Goal: Connect with others: Connect with others

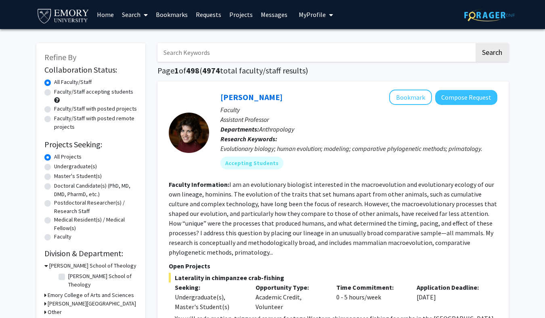
click at [143, 16] on span at bounding box center [144, 15] width 7 height 28
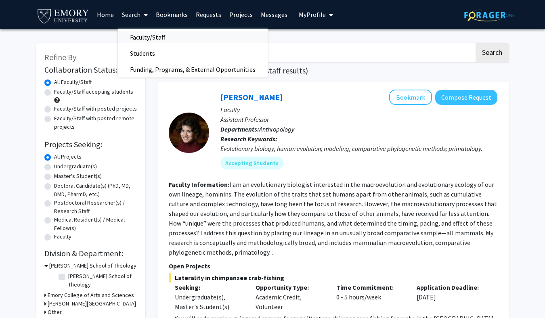
click at [149, 39] on span "Faculty/Staff" at bounding box center [147, 37] width 59 height 16
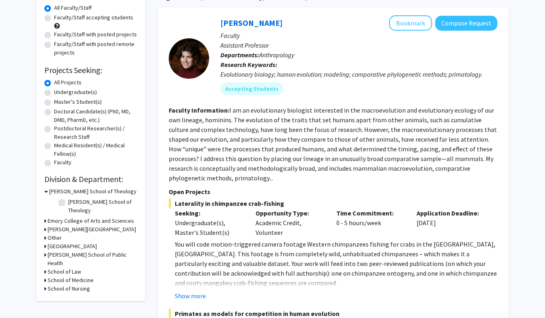
scroll to position [239, 0]
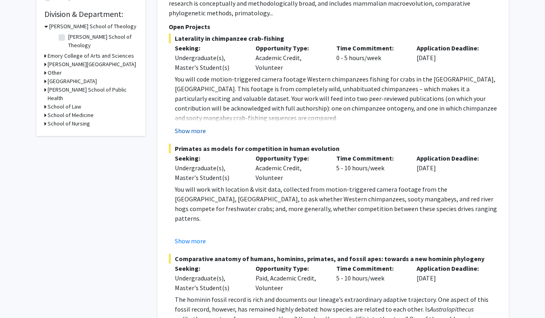
click at [195, 134] on button "Show more" at bounding box center [190, 131] width 31 height 10
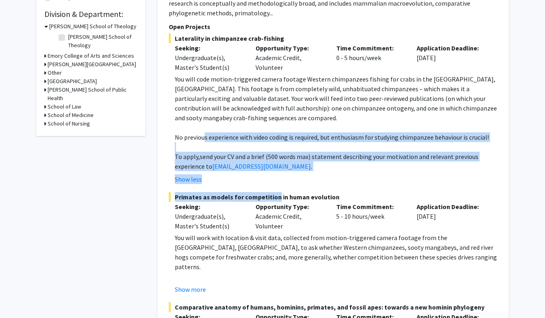
drag, startPoint x: 205, startPoint y: 132, endPoint x: 271, endPoint y: 194, distance: 90.0
click at [273, 194] on fg-project-list "Laterality in chimpanzee crab-fishing Seeking: Undergraduate(s), Master's Stude…" at bounding box center [333, 219] width 329 height 371
click at [271, 194] on span "Primates as models for competition in human evolution" at bounding box center [333, 197] width 329 height 10
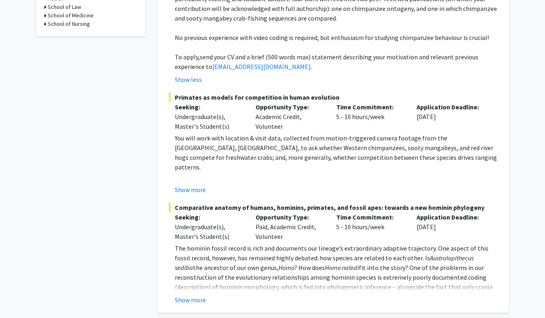
scroll to position [342, 0]
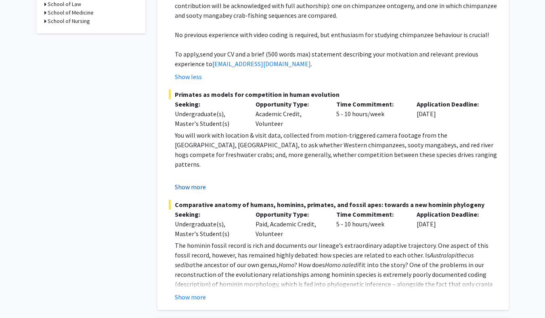
click at [205, 185] on button "Show more" at bounding box center [190, 187] width 31 height 10
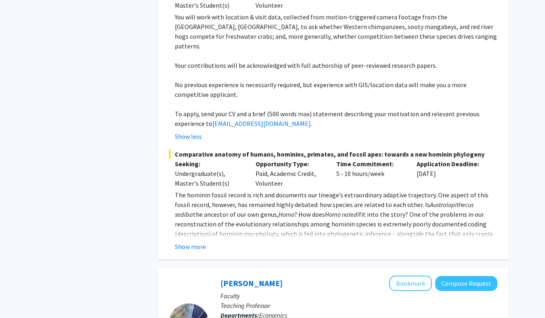
scroll to position [468, 0]
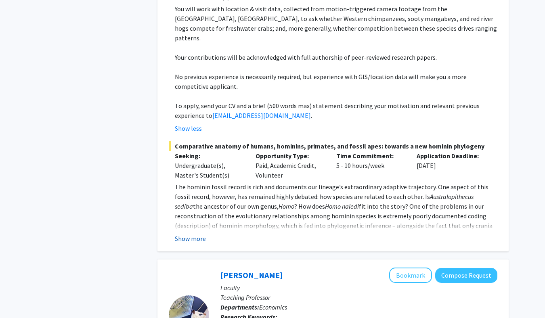
click at [195, 234] on button "Show more" at bounding box center [190, 239] width 31 height 10
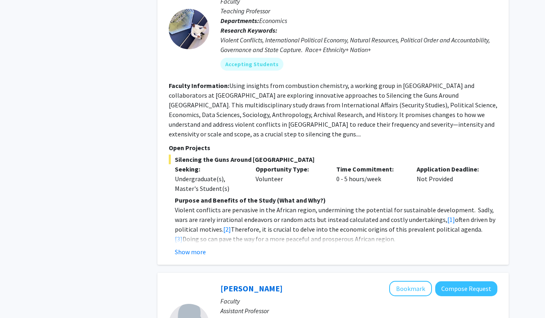
scroll to position [931, 0]
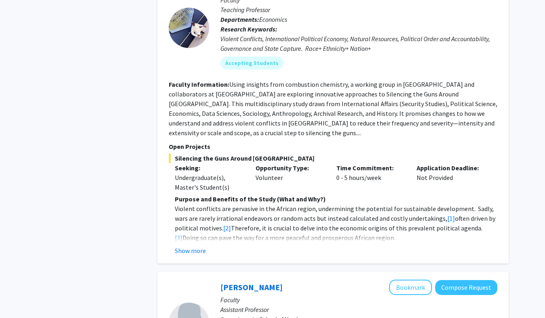
click at [183, 222] on p "Violent conflicts are pervasive in the African region, undermining the potentia…" at bounding box center [336, 223] width 323 height 39
click at [183, 225] on fg-read-more "Purpose and Benefits of the Study (What and Why?) Violent conflicts are pervasi…" at bounding box center [333, 224] width 329 height 61
click at [185, 246] on button "Show more" at bounding box center [190, 251] width 31 height 10
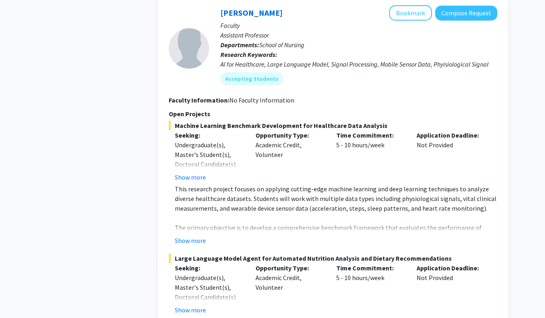
scroll to position [1497, 0]
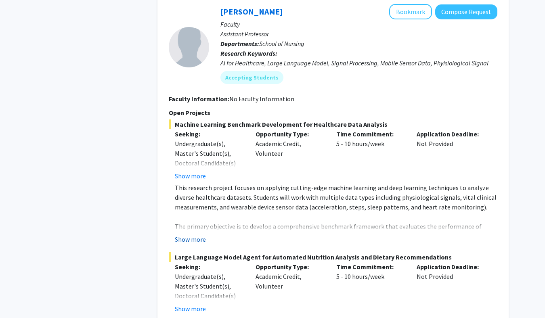
click at [189, 235] on button "Show more" at bounding box center [190, 240] width 31 height 10
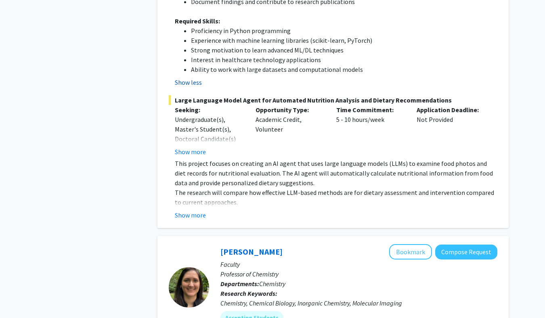
scroll to position [1815, 0]
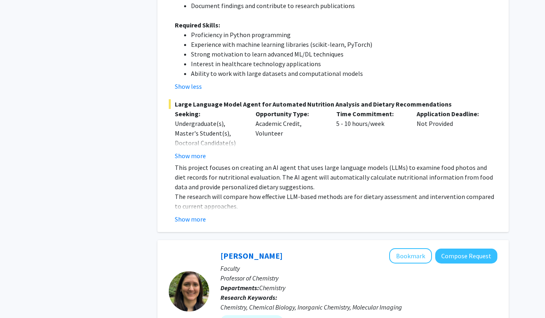
click at [192, 214] on button "Show more" at bounding box center [190, 219] width 31 height 10
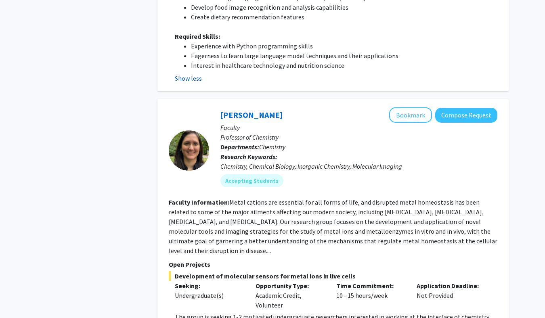
scroll to position [2172, 0]
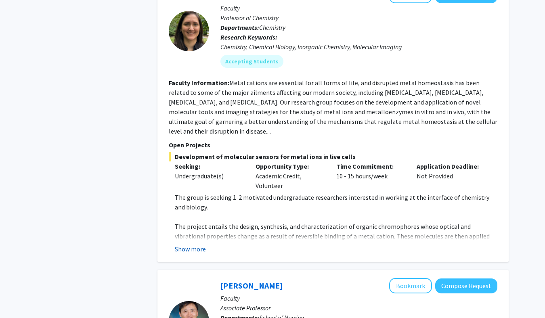
click at [199, 244] on button "Show more" at bounding box center [190, 249] width 31 height 10
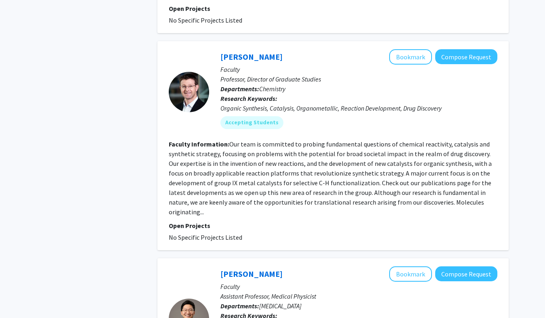
scroll to position [3252, 0]
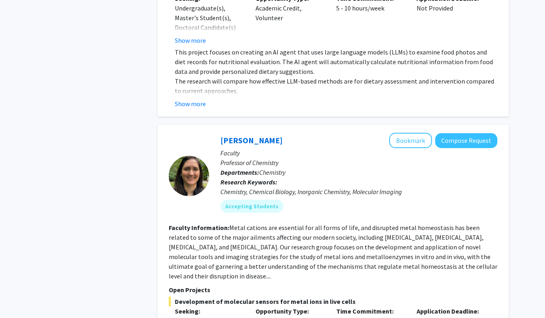
scroll to position [1187, 0]
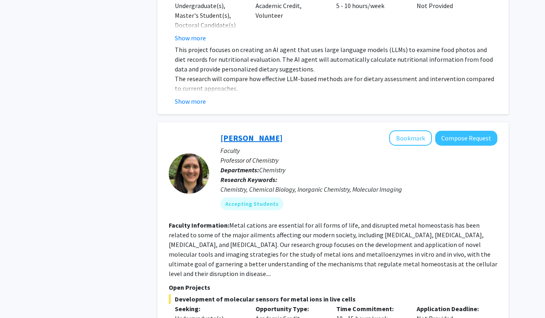
click at [236, 133] on link "[PERSON_NAME]" at bounding box center [251, 138] width 62 height 10
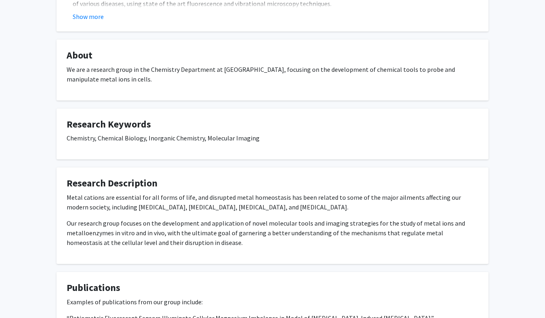
scroll to position [242, 0]
click at [172, 230] on p "Our research group focuses on the development and application of novel molecula…" at bounding box center [273, 233] width 412 height 29
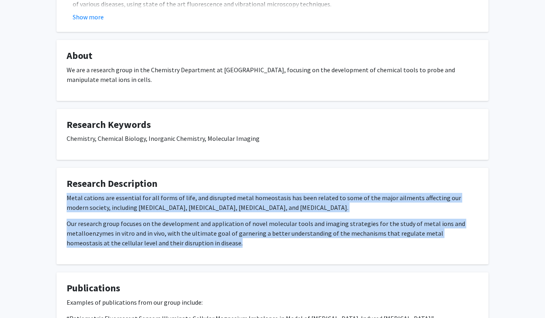
drag, startPoint x: 190, startPoint y: 246, endPoint x: 56, endPoint y: 197, distance: 142.4
click at [57, 197] on fg-card "Research Description Metal cations are essential for all forms of life, and dis…" at bounding box center [273, 216] width 432 height 96
copy div "Metal cations are essential for all forms of life, and disrupted metal homeosta…"
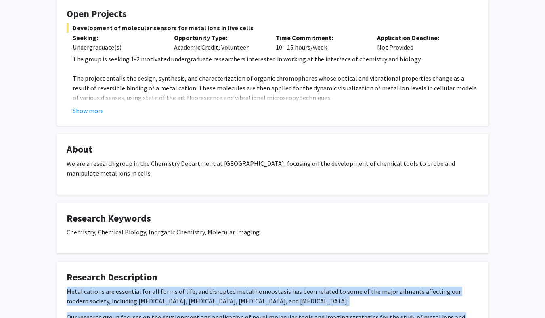
scroll to position [98, 0]
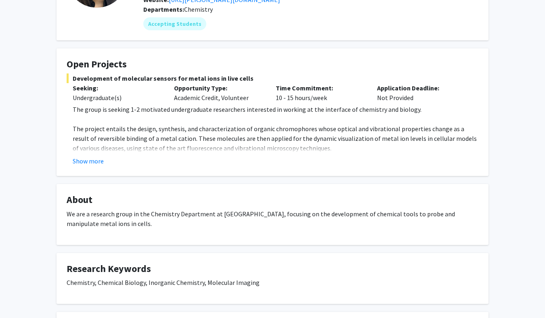
click at [220, 142] on p "The project entails the design, synthesis, and characterization of organic chro…" at bounding box center [276, 138] width 406 height 29
click at [94, 155] on fg-read-more "The group is seeking 1-2 motivated undergraduate researchers interested in work…" at bounding box center [273, 135] width 412 height 61
click at [95, 160] on button "Show more" at bounding box center [88, 161] width 31 height 10
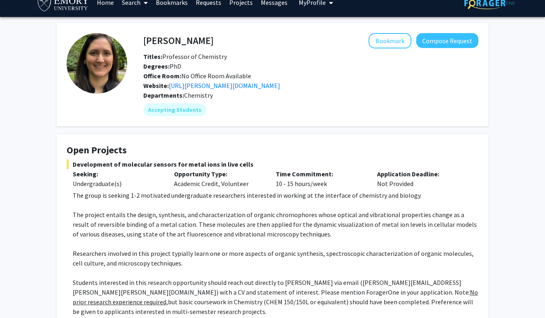
scroll to position [8, 0]
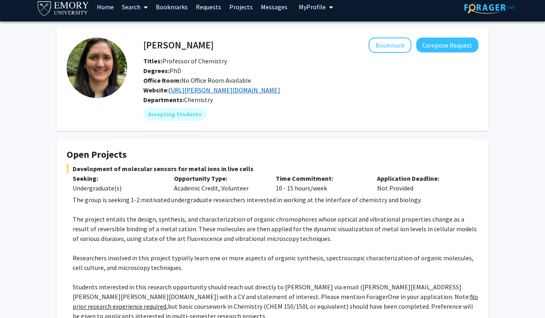
click at [214, 89] on link "https://buccella.emorychem.science" at bounding box center [224, 90] width 111 height 8
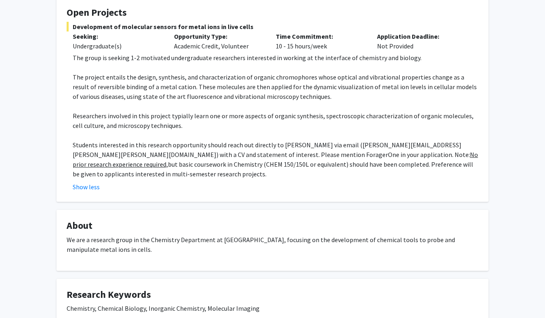
scroll to position [0, 0]
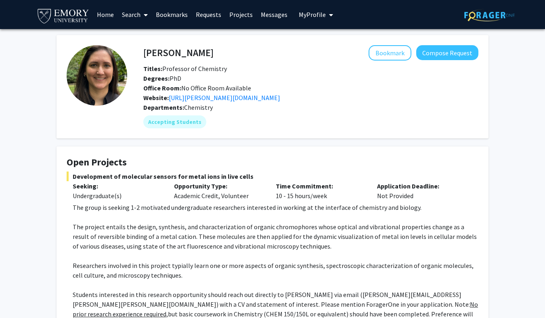
drag, startPoint x: 230, startPoint y: 50, endPoint x: 143, endPoint y: 51, distance: 87.2
click at [143, 51] on div "Daniela Buccella Bookmark Compose Request" at bounding box center [310, 52] width 347 height 15
click at [145, 52] on div "Daniela Buccella Bookmark Compose Request" at bounding box center [310, 52] width 347 height 15
copy h4 "[PERSON_NAME]"
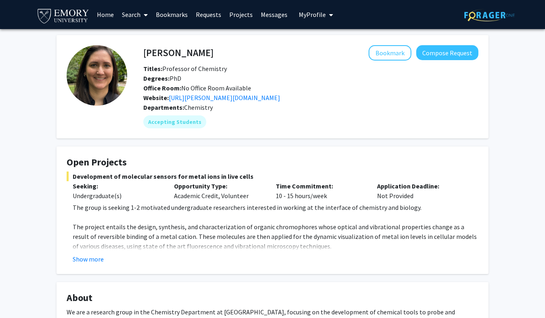
scroll to position [221, 0]
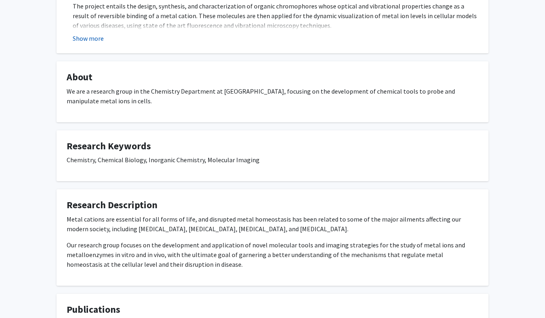
click at [102, 39] on button "Show more" at bounding box center [88, 39] width 31 height 10
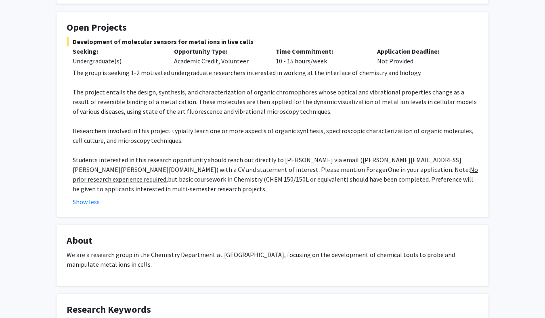
scroll to position [113, 0]
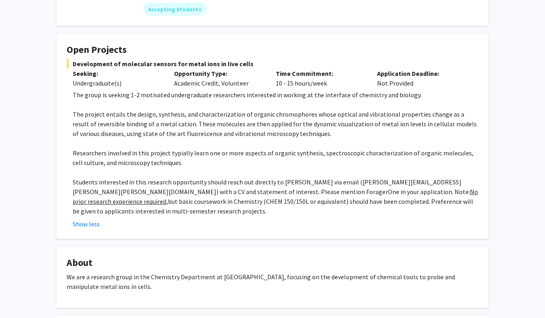
click at [262, 123] on p "The project entails the design, synthesis, and characterization of organic chro…" at bounding box center [276, 123] width 406 height 29
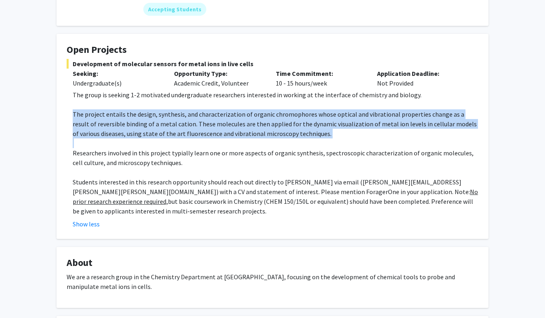
click at [262, 123] on p "The project entails the design, synthesis, and characterization of organic chro…" at bounding box center [276, 123] width 406 height 29
copy p "The project entails the design, synthesis, and characterization of organic chro…"
click at [231, 128] on p "The project entails the design, synthesis, and characterization of organic chro…" at bounding box center [276, 123] width 406 height 29
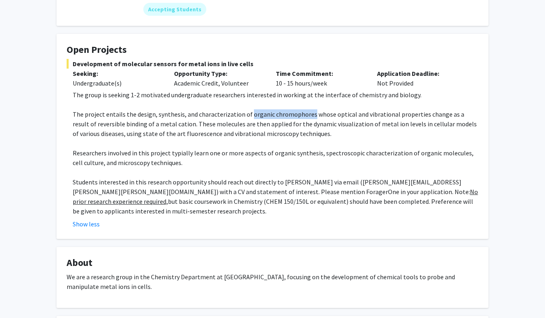
drag, startPoint x: 245, startPoint y: 114, endPoint x: 308, endPoint y: 117, distance: 62.3
click at [308, 117] on p "The project entails the design, synthesis, and characterization of organic chro…" at bounding box center [276, 123] width 406 height 29
copy p "organic chromophores"
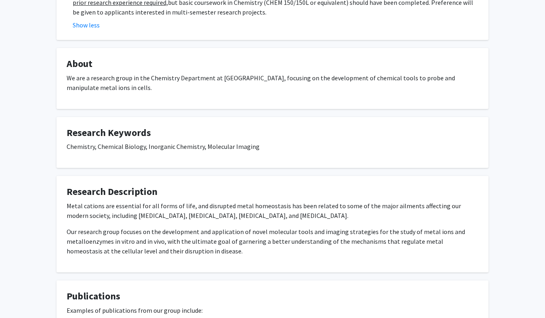
scroll to position [0, 0]
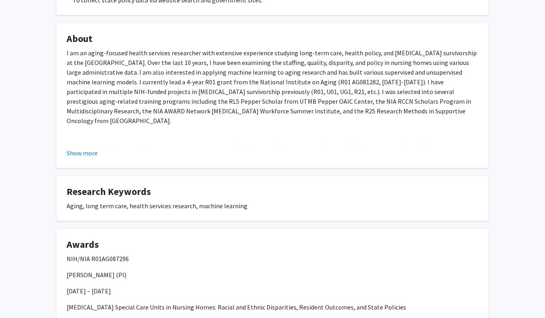
scroll to position [253, 0]
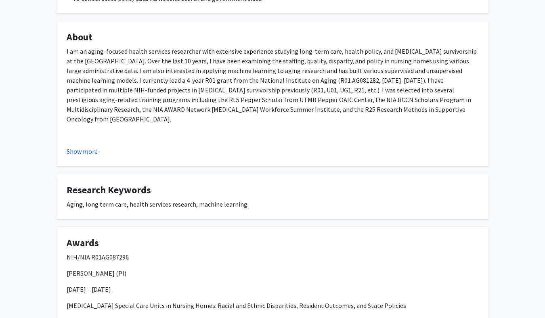
click at [79, 152] on button "Show more" at bounding box center [82, 152] width 31 height 10
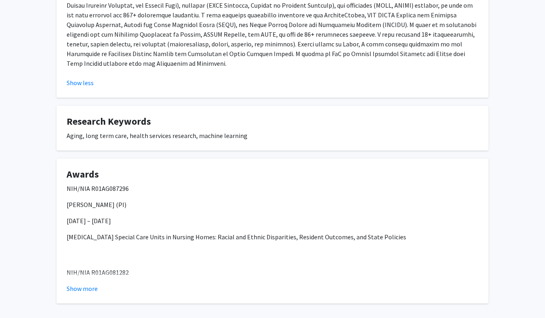
scroll to position [419, 0]
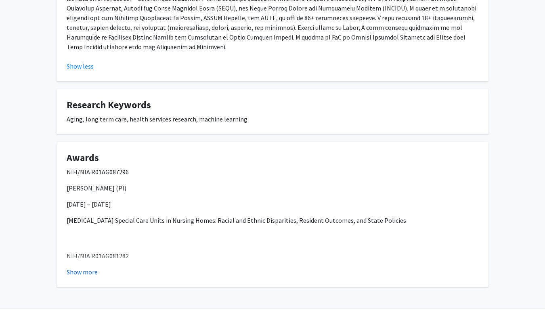
click at [86, 267] on button "Show more" at bounding box center [82, 272] width 31 height 10
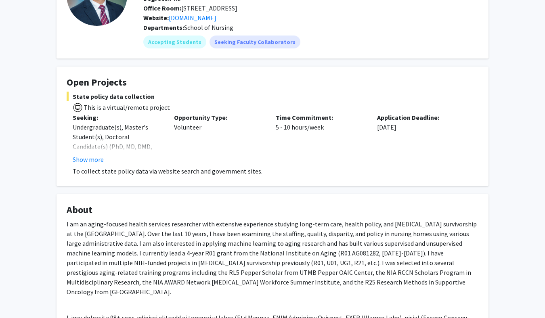
scroll to position [77, 0]
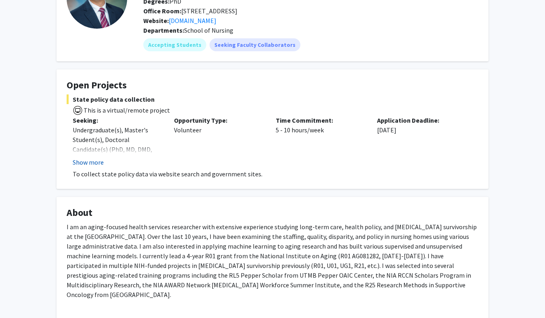
click at [92, 167] on button "Show more" at bounding box center [88, 162] width 31 height 10
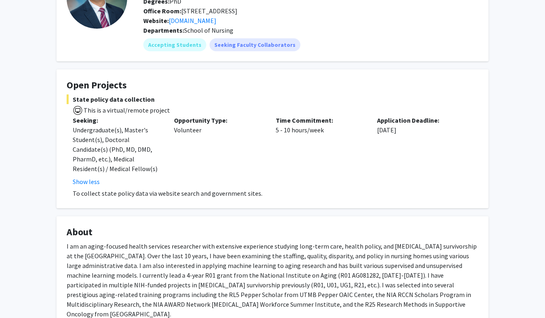
click at [110, 193] on p "To collect state policy data via website search and government sites." at bounding box center [276, 194] width 406 height 10
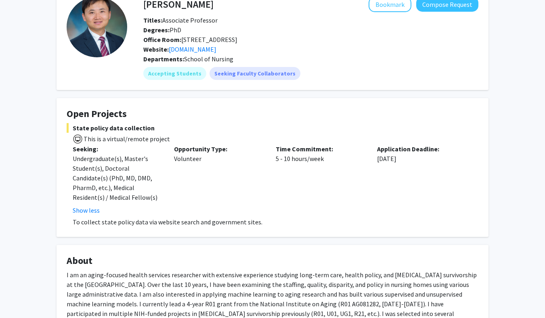
scroll to position [49, 0]
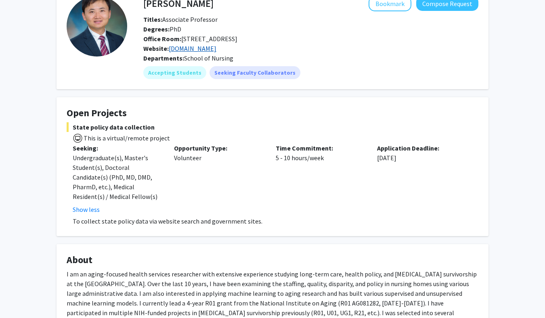
click at [188, 50] on link "aginglab.us" at bounding box center [193, 48] width 48 height 8
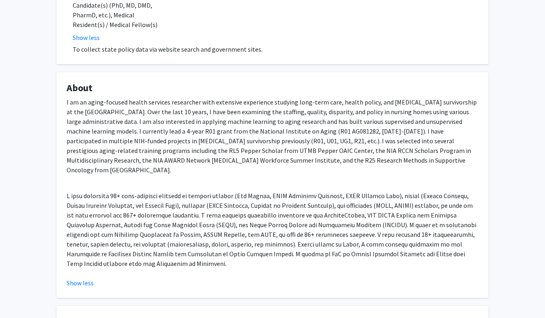
scroll to position [267, 0]
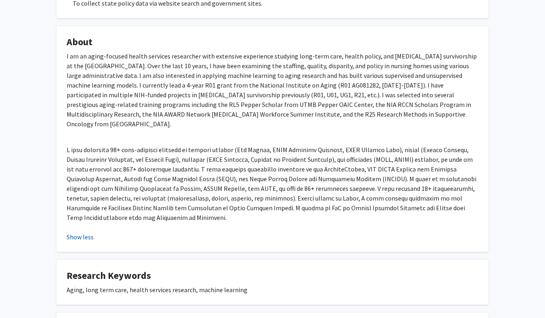
click at [75, 232] on button "Show less" at bounding box center [80, 237] width 27 height 10
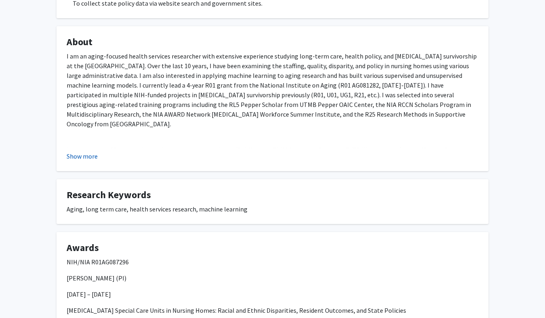
click at [89, 158] on button "Show more" at bounding box center [82, 156] width 31 height 10
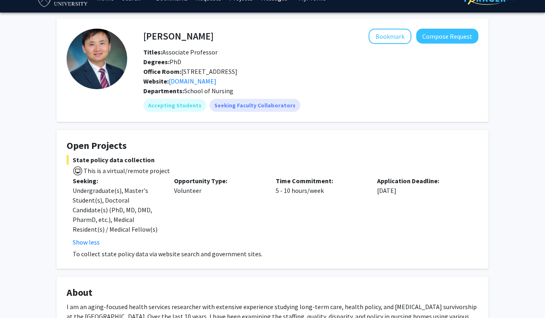
scroll to position [0, 0]
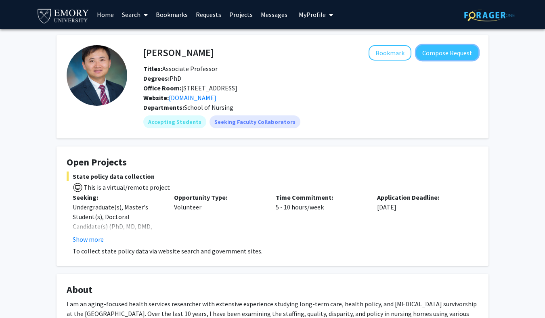
drag, startPoint x: 461, startPoint y: 52, endPoint x: 449, endPoint y: 138, distance: 86.7
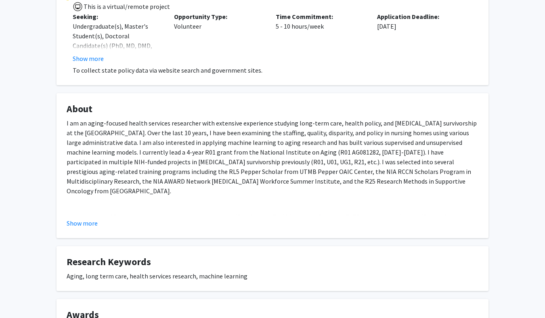
scroll to position [192, 0]
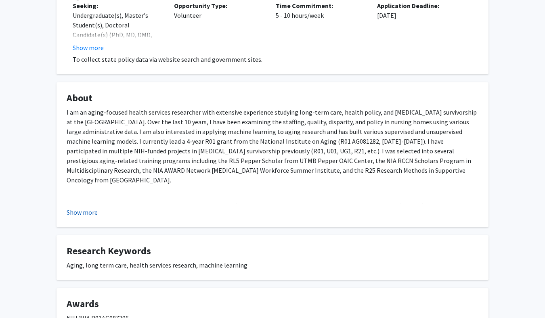
click at [90, 210] on button "Show more" at bounding box center [82, 213] width 31 height 10
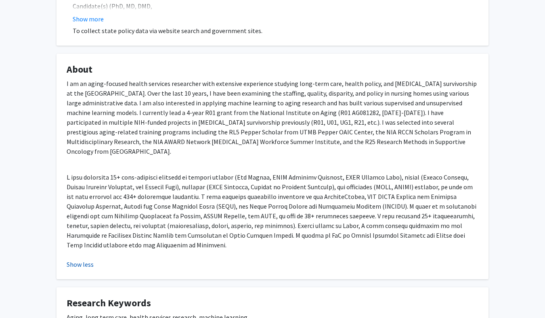
scroll to position [0, 0]
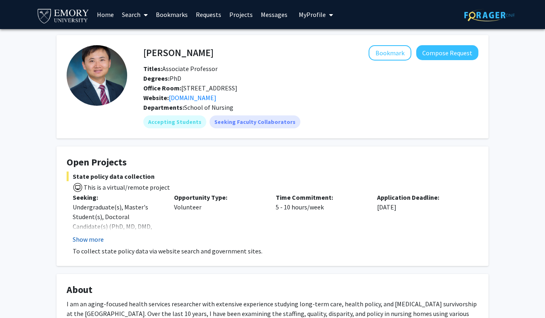
click at [92, 235] on button "Show more" at bounding box center [88, 240] width 31 height 10
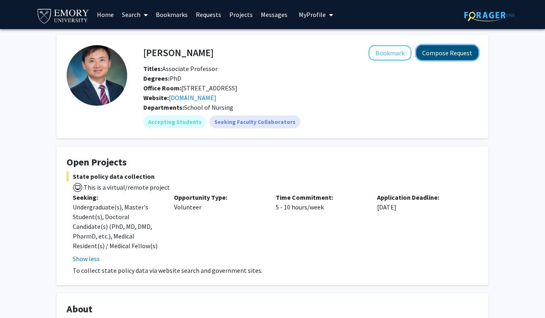
click at [449, 54] on button "Compose Request" at bounding box center [447, 52] width 62 height 15
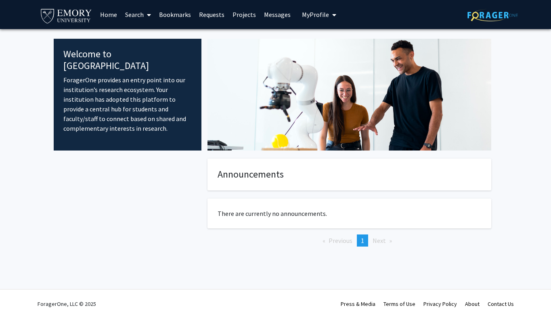
click at [236, 13] on link "Projects" at bounding box center [244, 14] width 31 height 28
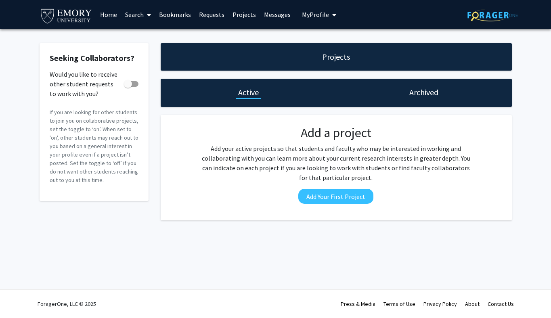
click at [134, 22] on link "Search" at bounding box center [138, 14] width 34 height 28
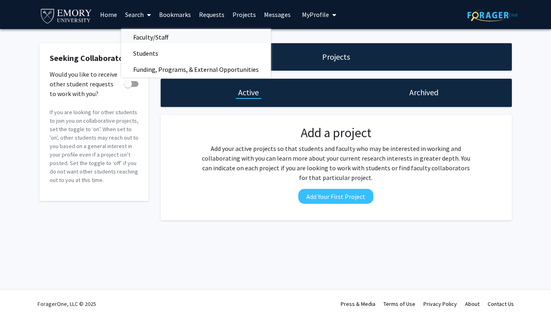
click at [161, 40] on span "Faculty/Staff" at bounding box center [150, 37] width 59 height 16
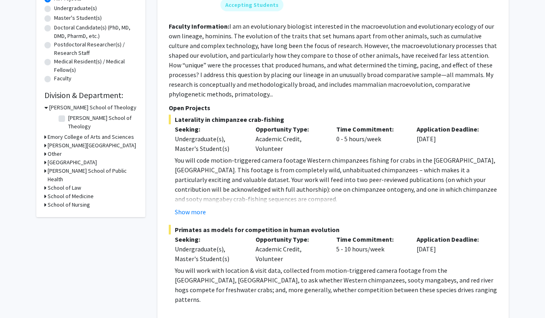
scroll to position [159, 0]
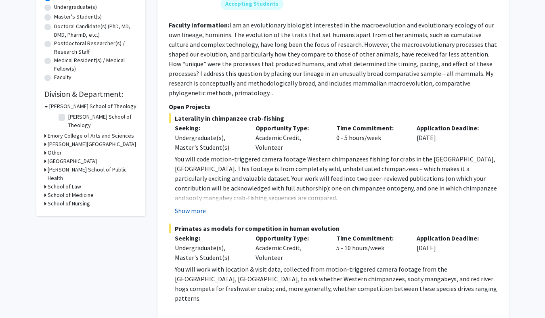
click at [199, 209] on button "Show more" at bounding box center [190, 211] width 31 height 10
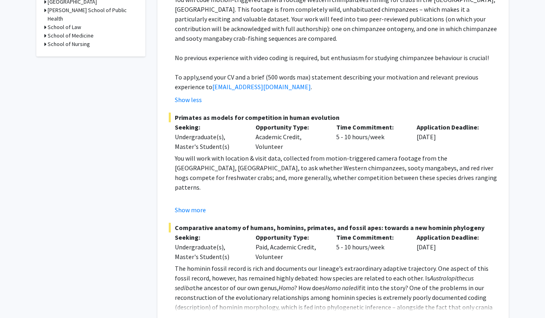
scroll to position [377, 0]
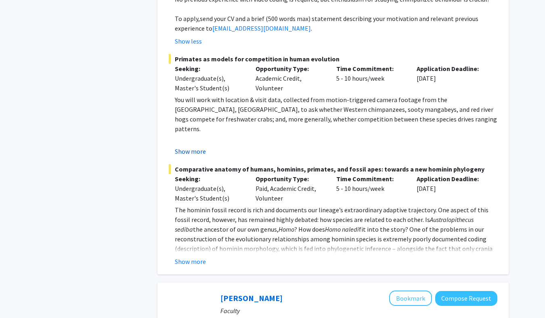
click at [190, 151] on button "Show more" at bounding box center [190, 152] width 31 height 10
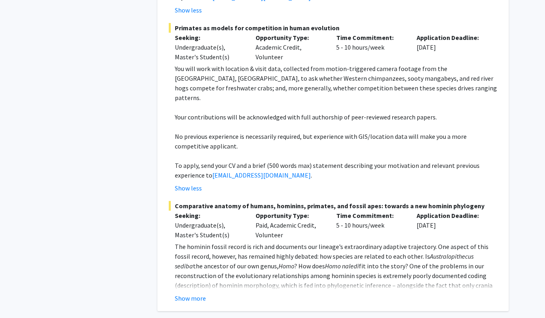
scroll to position [409, 0]
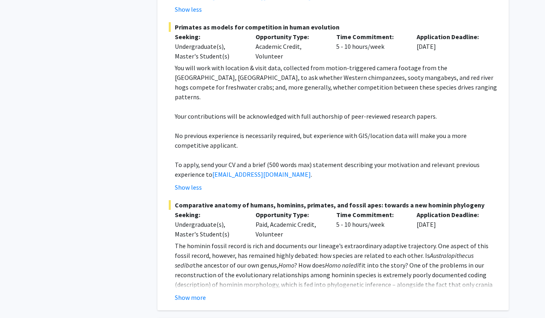
click at [202, 283] on fg-read-more "The hominin fossil record is rich and documents our lineage’s extraordinary ada…" at bounding box center [333, 271] width 329 height 61
click at [196, 293] on button "Show more" at bounding box center [190, 298] width 31 height 10
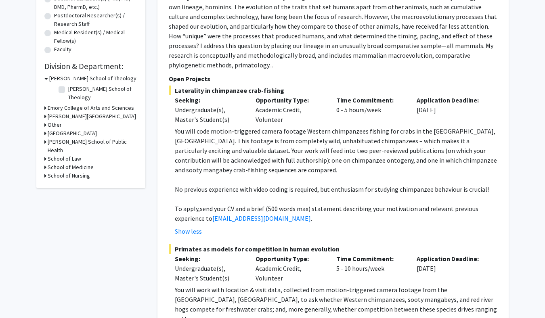
scroll to position [192, 0]
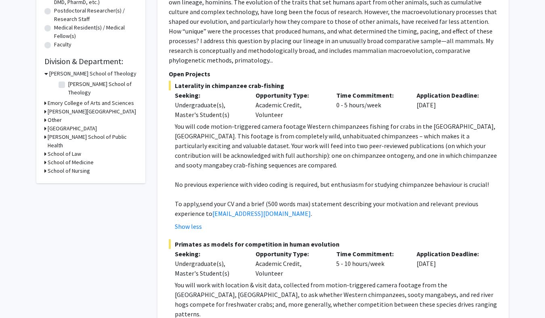
click at [212, 113] on div "Undergraduate(s), Master's Student(s)" at bounding box center [209, 109] width 69 height 19
click at [212, 109] on div "Undergraduate(s), Master's Student(s)" at bounding box center [209, 109] width 69 height 19
click at [236, 143] on p "You will code motion-triggered camera footage Western chimpanzees fishing for c…" at bounding box center [336, 146] width 323 height 48
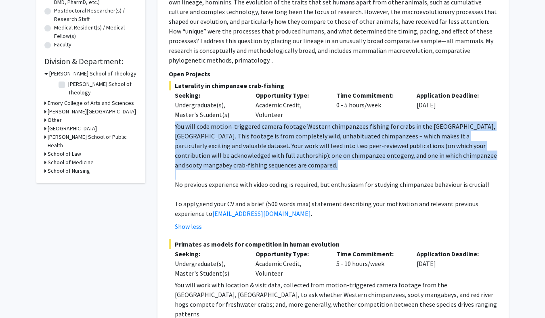
click at [236, 143] on p "You will code motion-triggered camera footage Western chimpanzees fishing for c…" at bounding box center [336, 146] width 323 height 48
click at [235, 142] on p "You will code motion-triggered camera footage Western chimpanzees fishing for c…" at bounding box center [336, 146] width 323 height 48
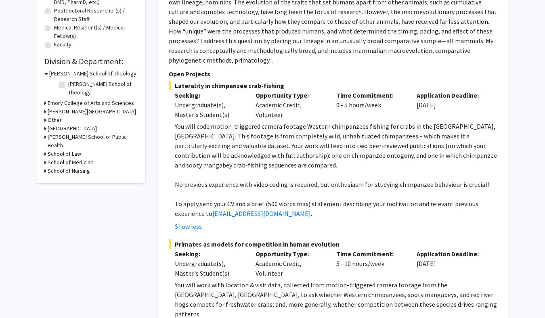
click at [235, 142] on p "You will code motion-triggered camera footage Western chimpanzees fishing for c…" at bounding box center [336, 146] width 323 height 48
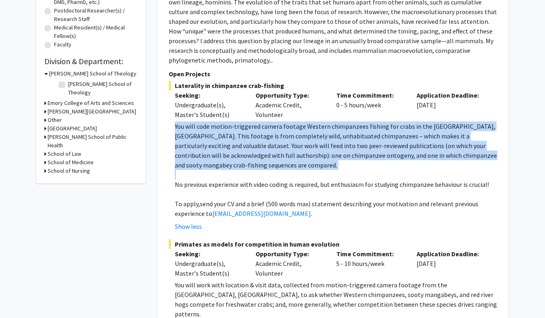
click at [235, 142] on p "You will code motion-triggered camera footage Western chimpanzees fishing for c…" at bounding box center [336, 146] width 323 height 48
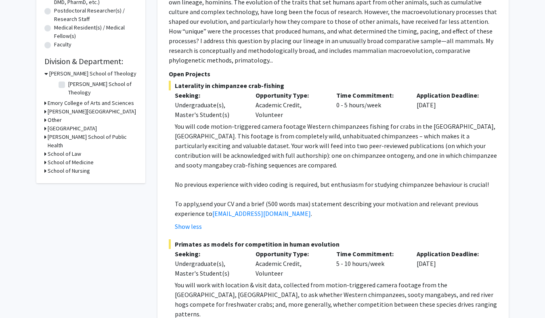
click at [227, 103] on div "Undergraduate(s), Master's Student(s)" at bounding box center [209, 109] width 69 height 19
click at [229, 77] on p "Open Projects" at bounding box center [333, 74] width 329 height 10
